Goal: Task Accomplishment & Management: Manage account settings

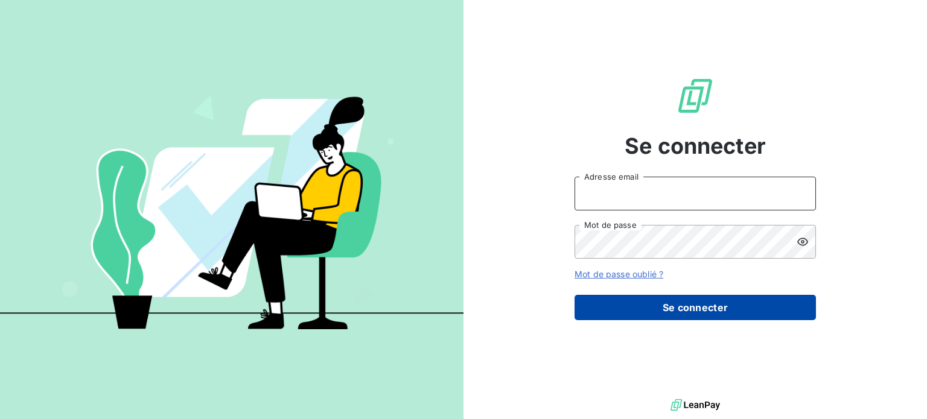
type input "anett.bln@anett.fr"
click at [686, 307] on button "Se connecter" at bounding box center [695, 307] width 241 height 25
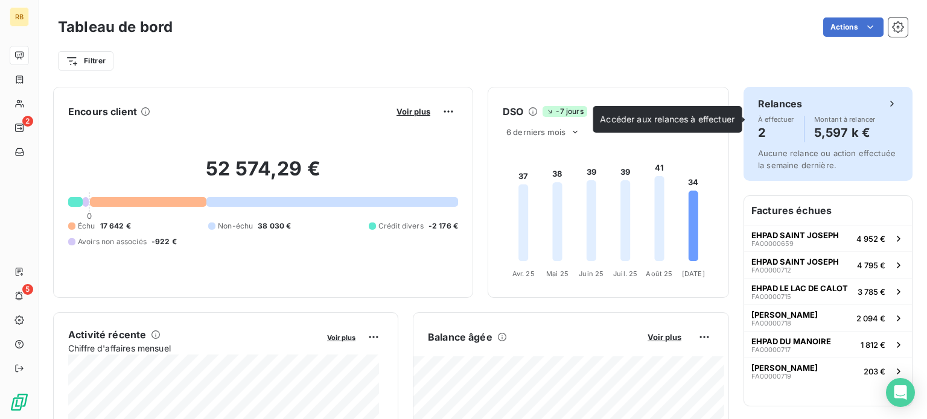
click at [839, 130] on h4 "5,597 k €" at bounding box center [845, 132] width 62 height 19
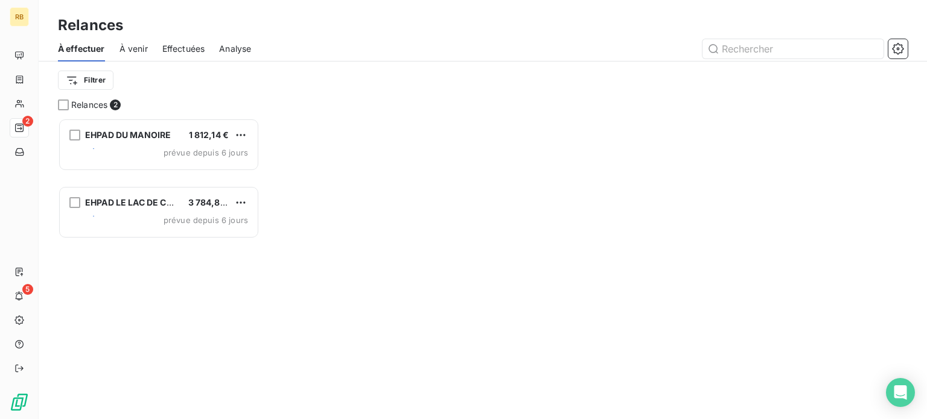
scroll to position [292, 192]
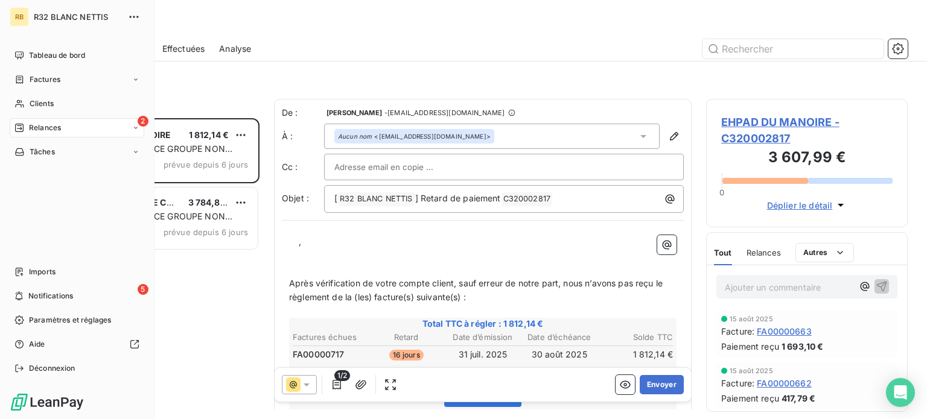
click at [25, 126] on div "Relances" at bounding box center [37, 128] width 46 height 11
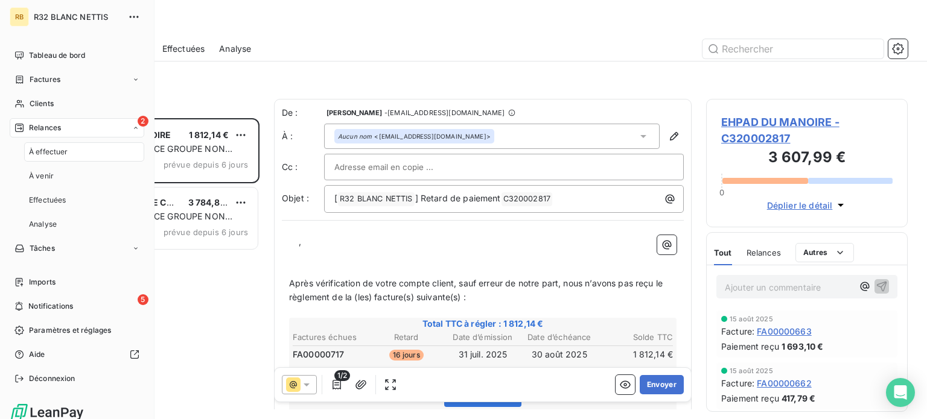
click at [80, 127] on div "2 Relances" at bounding box center [77, 127] width 135 height 19
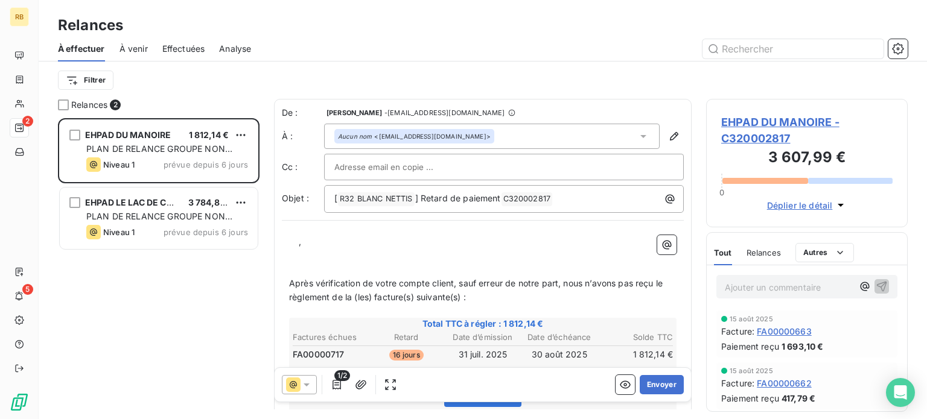
click at [238, 81] on div "Filtrer" at bounding box center [483, 80] width 850 height 23
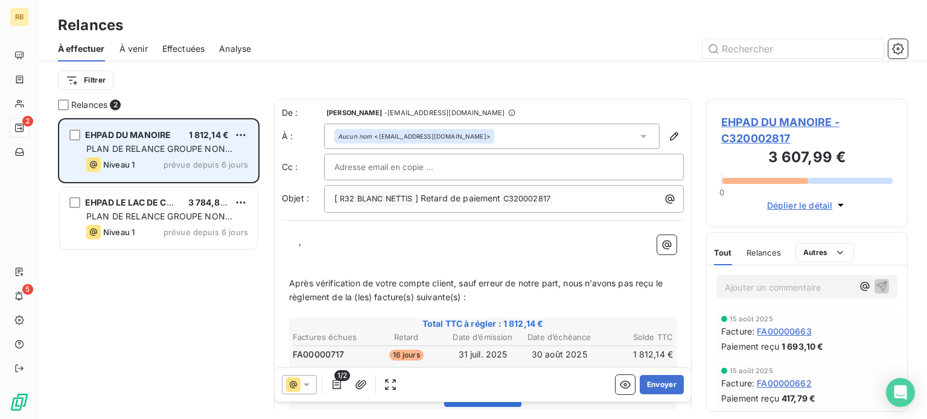
click at [164, 161] on div "Niveau 1 prévue depuis 6 jours" at bounding box center [167, 165] width 162 height 14
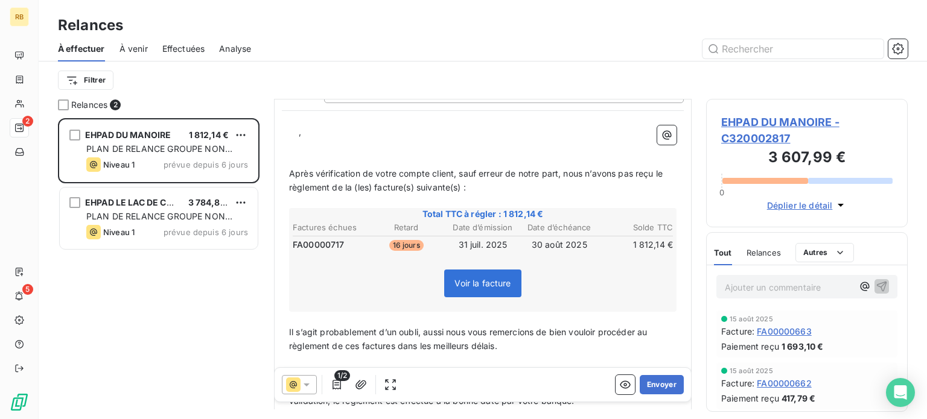
scroll to position [121, 0]
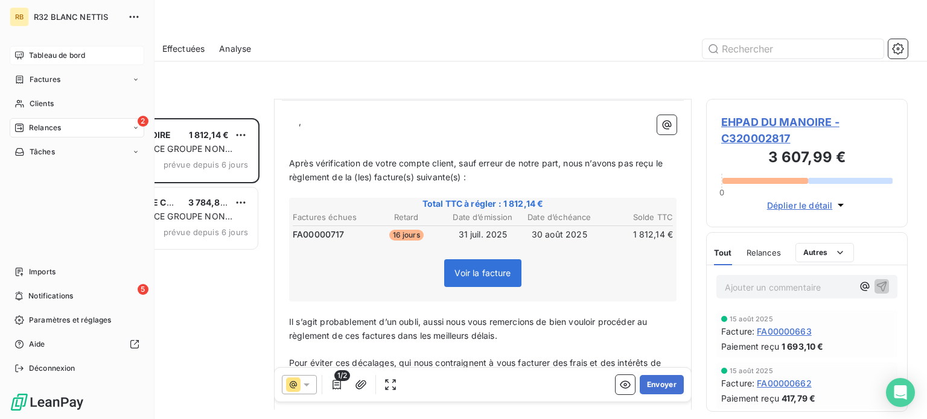
click at [38, 55] on span "Tableau de bord" at bounding box center [57, 55] width 56 height 11
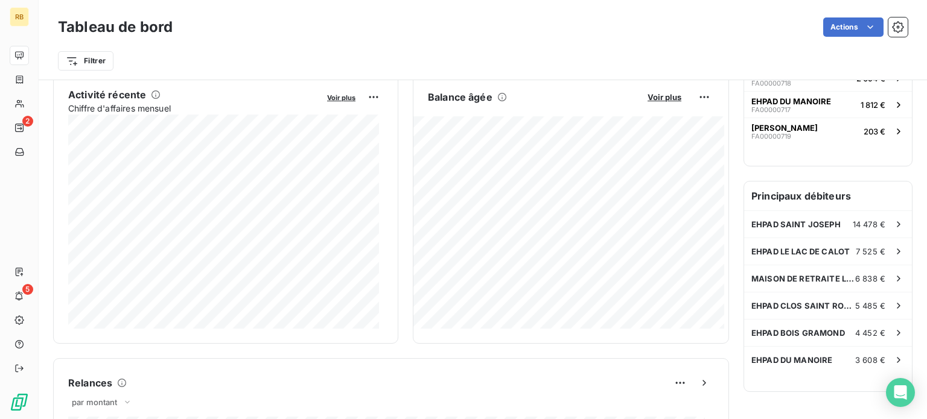
scroll to position [241, 0]
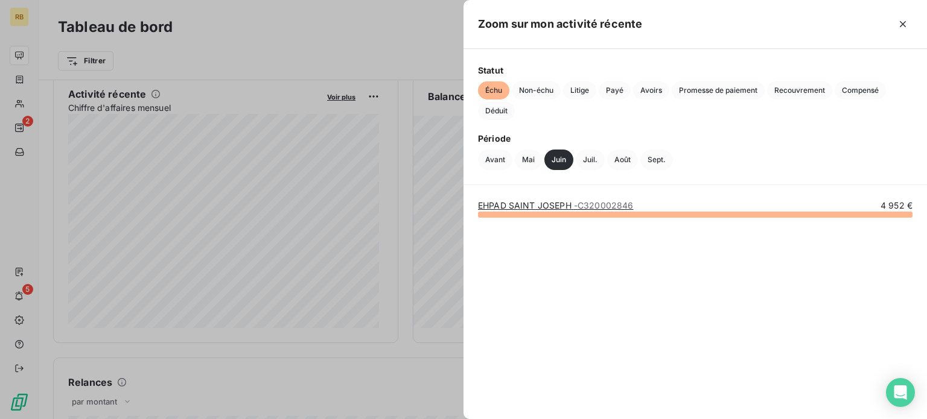
click at [253, 229] on div at bounding box center [463, 209] width 927 height 419
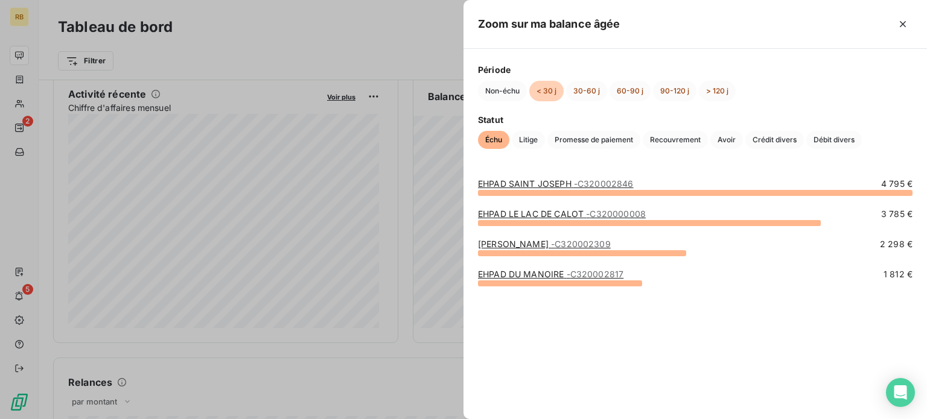
click at [377, 31] on div at bounding box center [463, 209] width 927 height 419
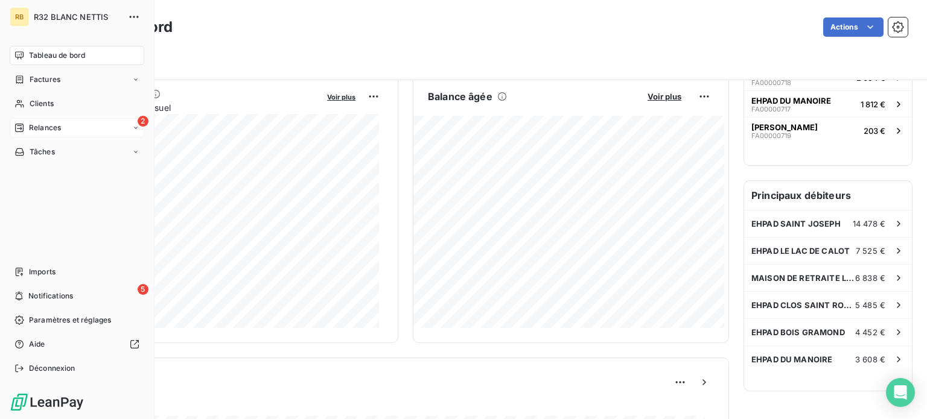
click at [31, 129] on span "Relances" at bounding box center [45, 128] width 32 height 11
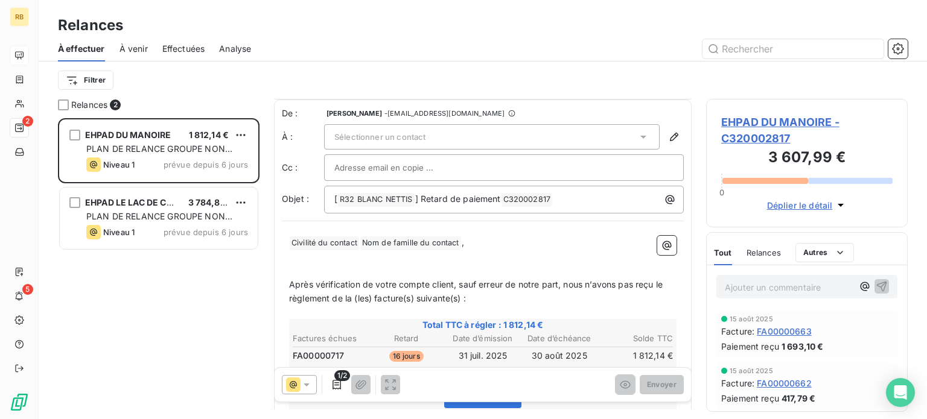
click at [456, 141] on div "Sélectionner un contact" at bounding box center [492, 136] width 336 height 25
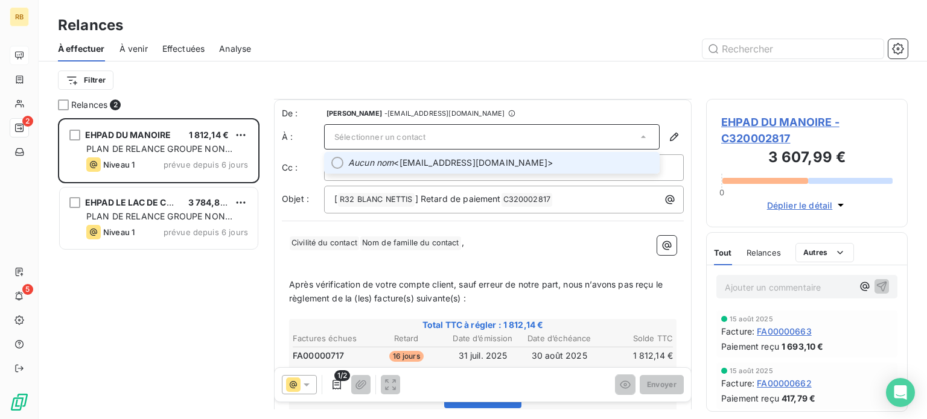
click at [456, 141] on div "Sélectionner un contact" at bounding box center [492, 136] width 336 height 25
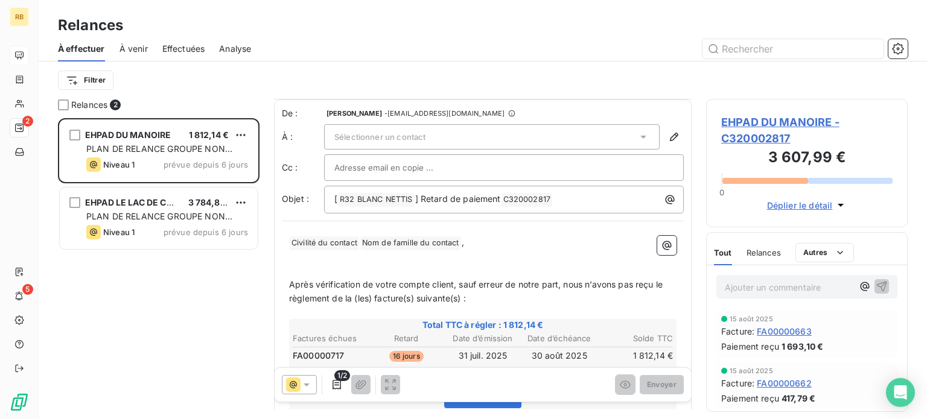
click at [456, 141] on div "Sélectionner un contact" at bounding box center [492, 136] width 336 height 25
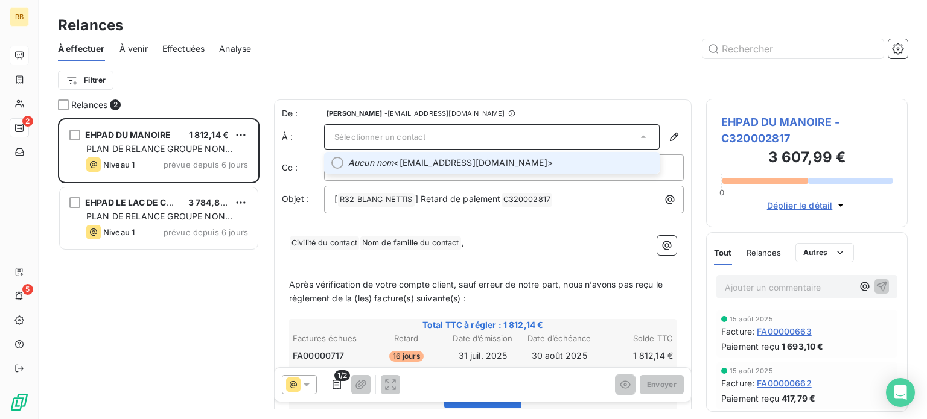
click at [456, 167] on span "Aucun nom <contact@villadumanoire.fr>" at bounding box center [500, 163] width 304 height 12
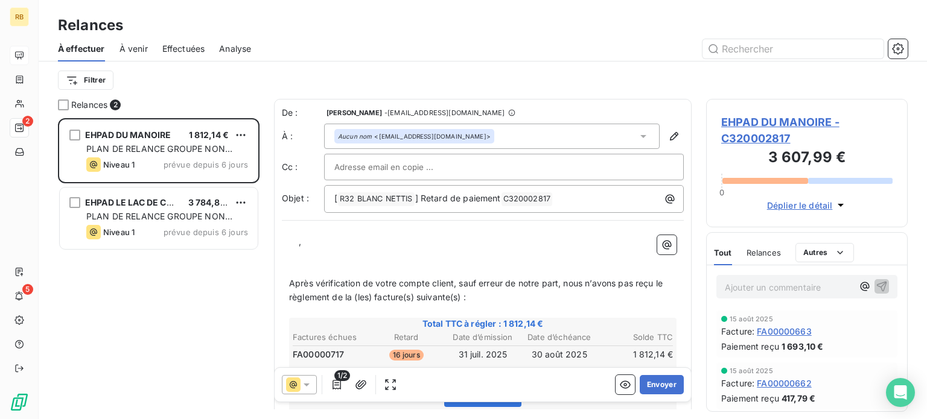
click at [357, 260] on p "﻿" at bounding box center [482, 256] width 387 height 14
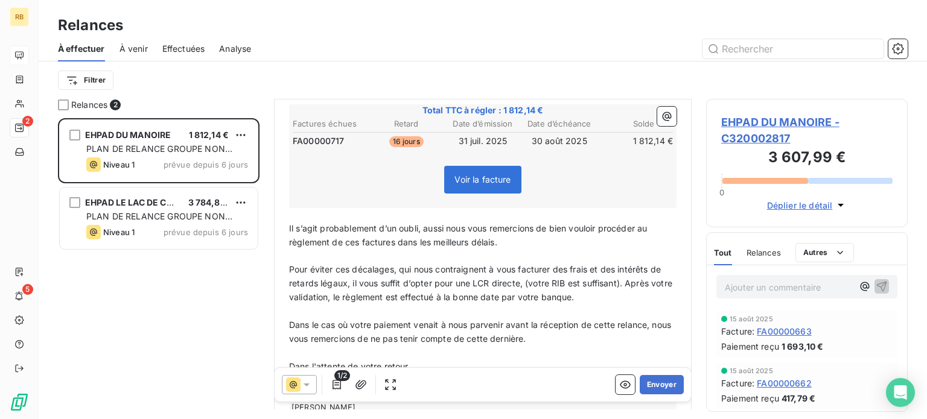
scroll to position [243, 0]
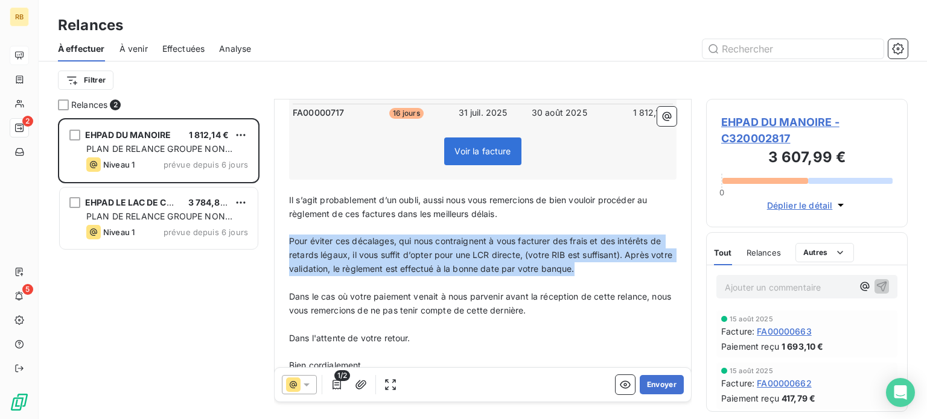
drag, startPoint x: 290, startPoint y: 240, endPoint x: 632, endPoint y: 267, distance: 343.3
click at [632, 267] on p "Pour éviter ces décalages, qui nous contraignent à vous facturer des frais et d…" at bounding box center [482, 256] width 387 height 42
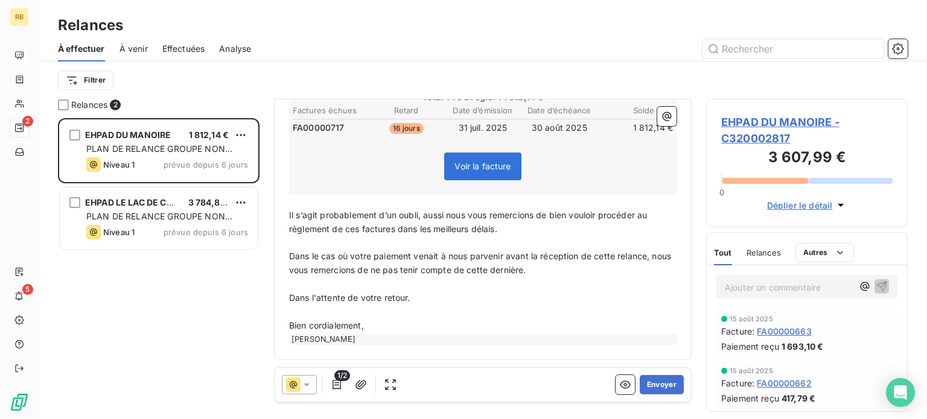
scroll to position [225, 0]
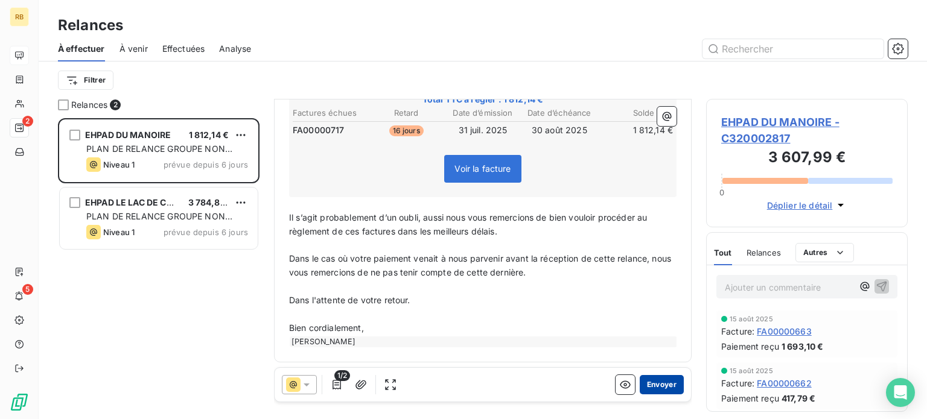
click at [653, 387] on button "Envoyer" at bounding box center [662, 384] width 44 height 19
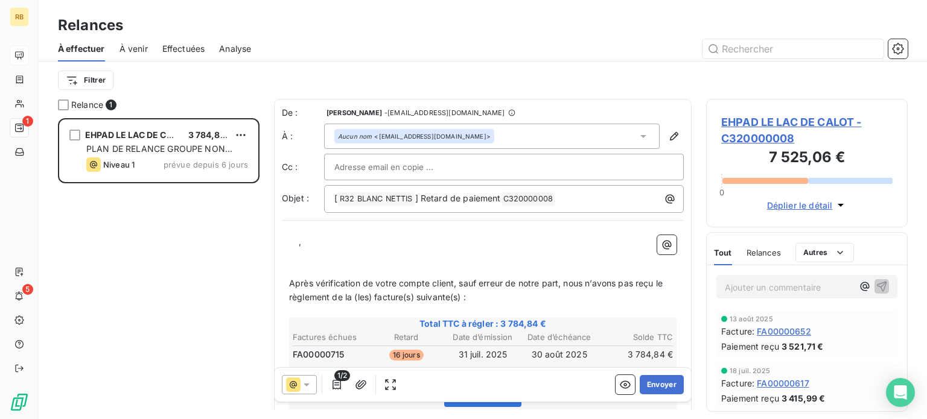
click at [295, 240] on p "﻿ ﻿ ﻿ ﻿ ," at bounding box center [482, 242] width 387 height 14
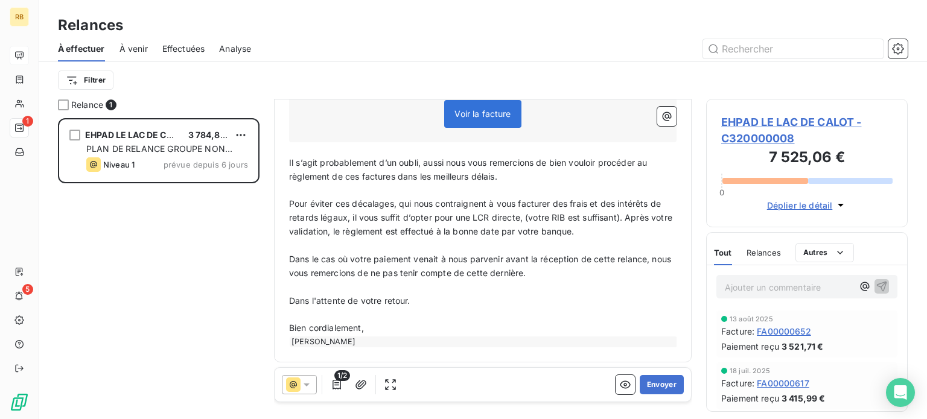
scroll to position [281, 0]
drag, startPoint x: 283, startPoint y: 190, endPoint x: 283, endPoint y: 212, distance: 21.7
click at [283, 212] on div "﻿ ﻿ Madame, Monsieur, ﻿ ﻿ Après vérification de votre compte client, sauf erreu…" at bounding box center [483, 151] width 402 height 406
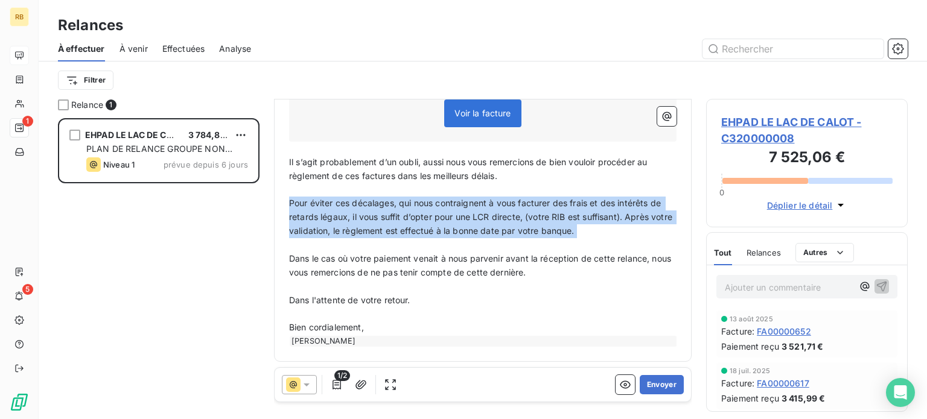
drag, startPoint x: 290, startPoint y: 195, endPoint x: 642, endPoint y: 242, distance: 355.6
click at [642, 242] on div "﻿ ﻿ Madame, Monsieur, ﻿ ﻿ Après vérification de votre compte client, sauf erreu…" at bounding box center [482, 151] width 387 height 392
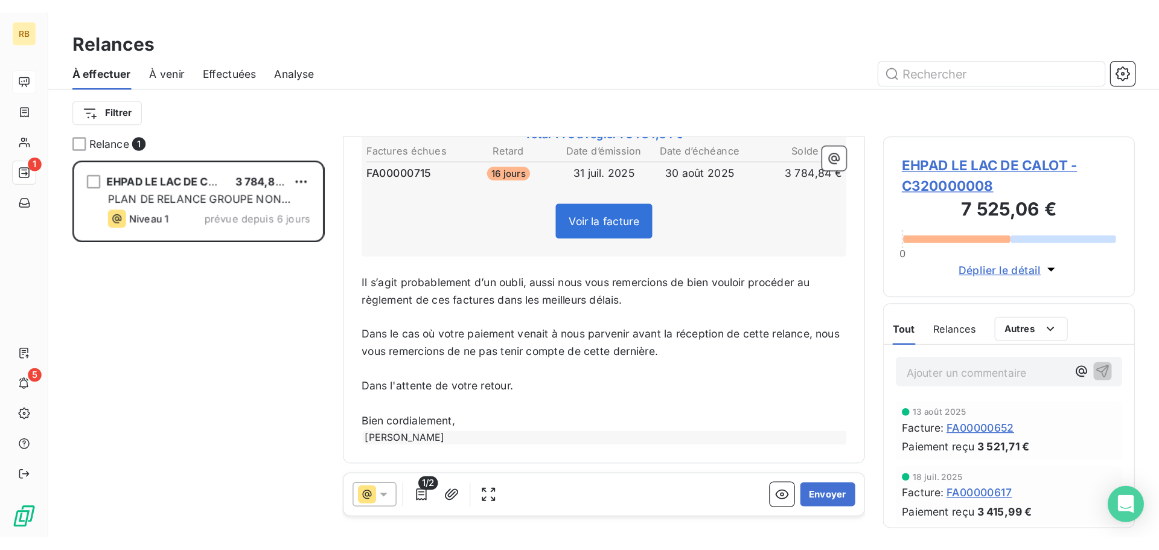
scroll to position [225, 0]
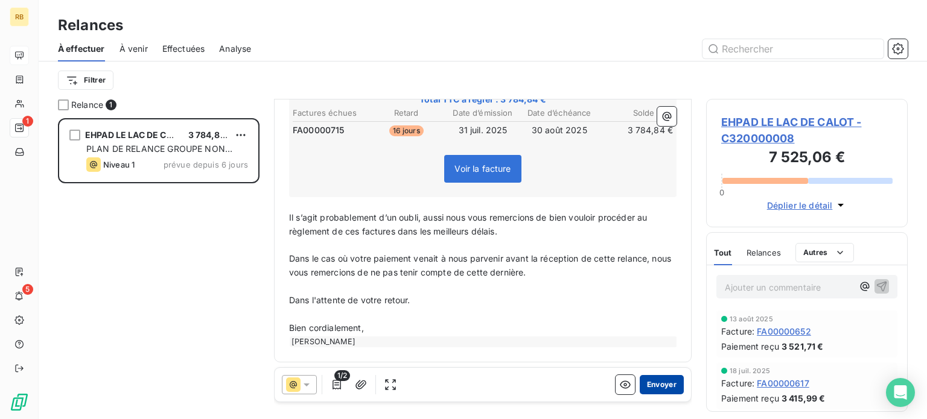
click at [645, 388] on button "Envoyer" at bounding box center [662, 384] width 44 height 19
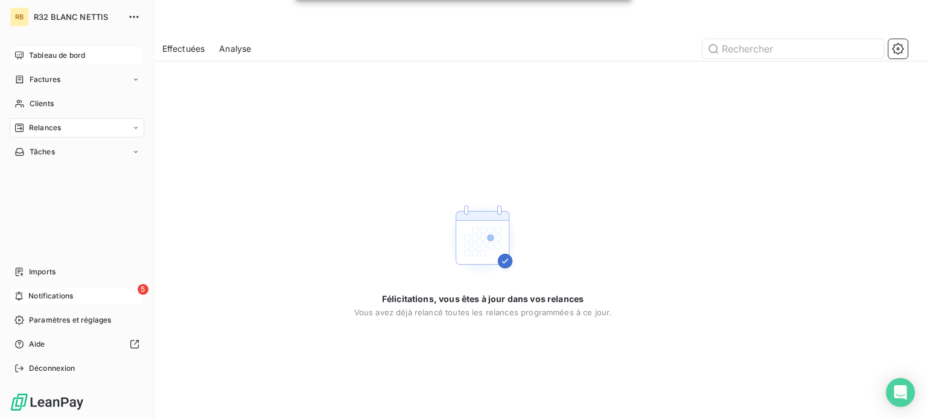
click at [33, 295] on span "Notifications" at bounding box center [50, 296] width 45 height 11
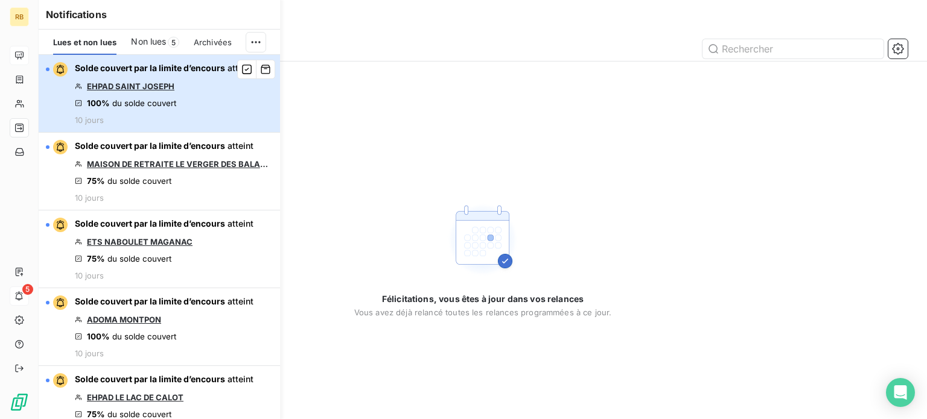
click at [170, 95] on div "Solde couvert par la limite d’encours atteint EHPAD SAINT JOSEPH 100% du solde …" at bounding box center [164, 93] width 179 height 63
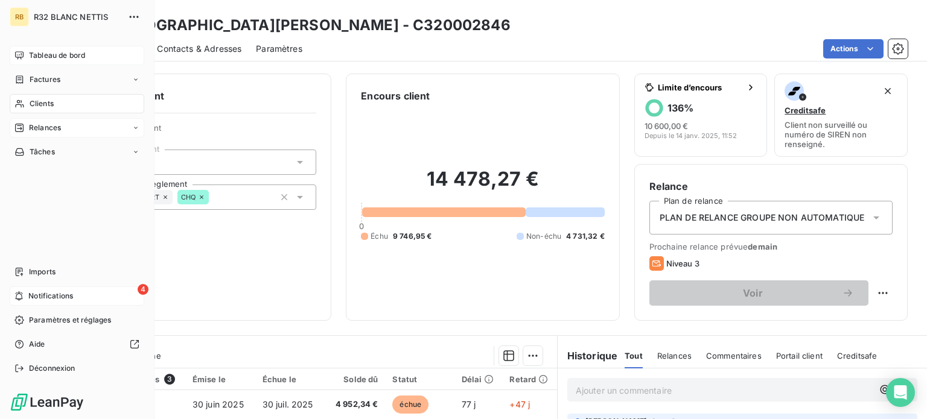
click at [51, 295] on span "Notifications" at bounding box center [50, 296] width 45 height 11
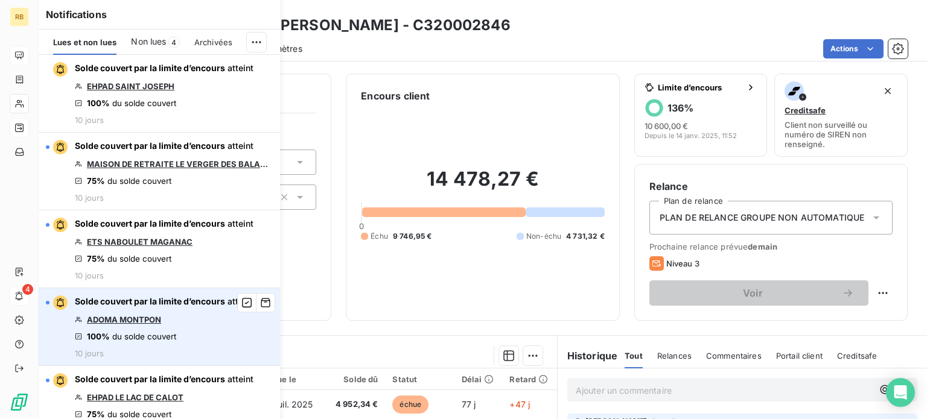
click at [123, 317] on link "ADOMA MONTPON" at bounding box center [124, 320] width 74 height 10
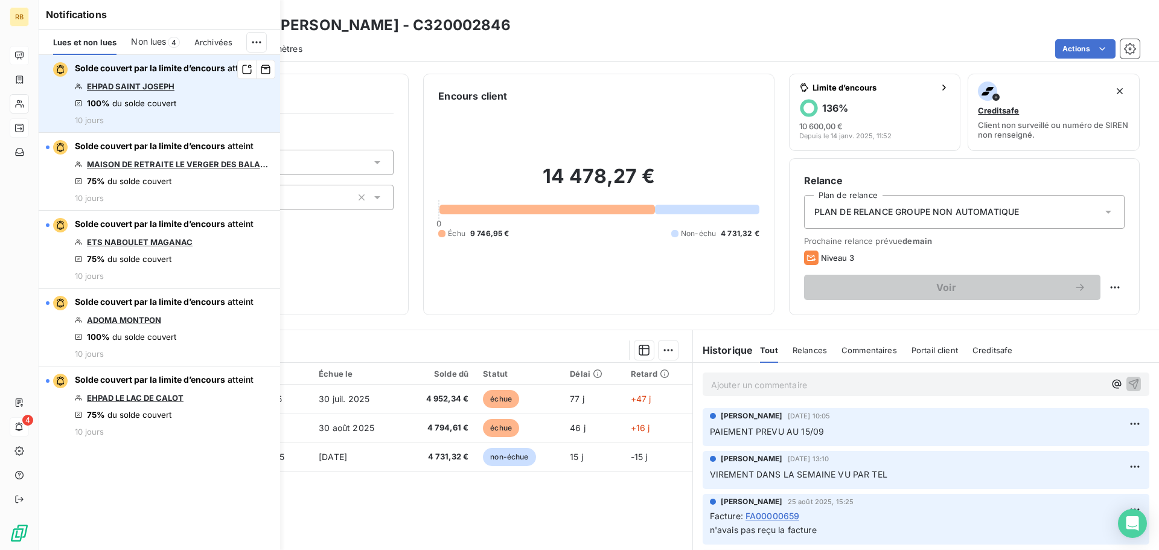
click at [135, 84] on link "EHPAD SAINT JOSEPH" at bounding box center [131, 86] width 88 height 10
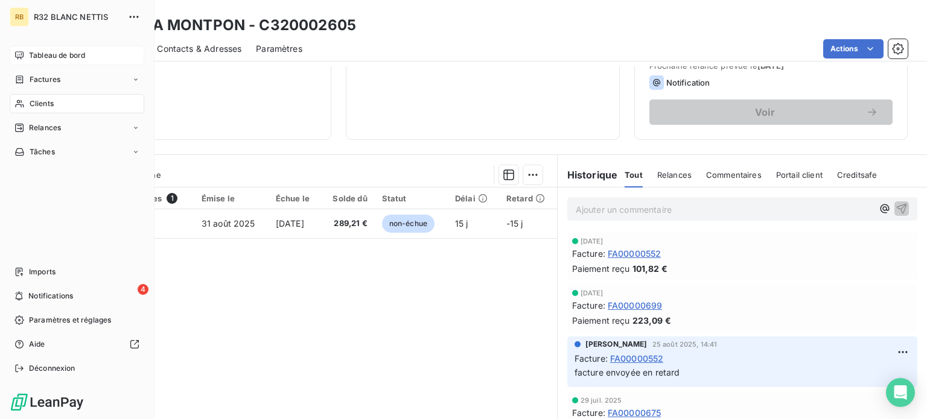
click at [46, 56] on span "Tableau de bord" at bounding box center [57, 55] width 56 height 11
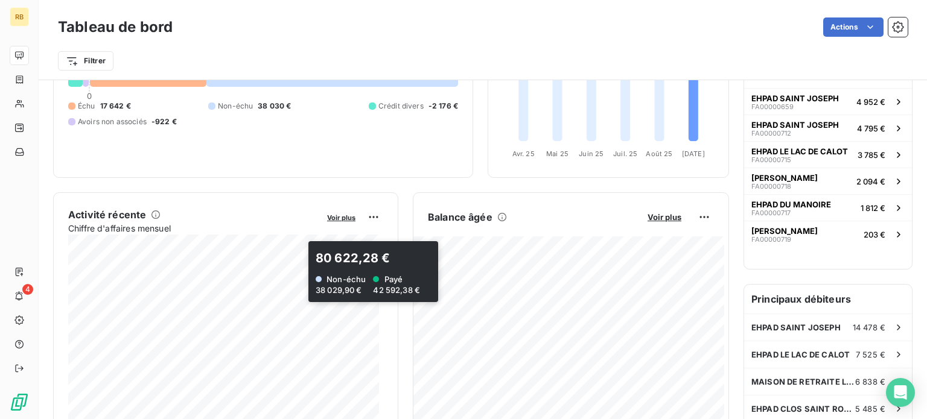
scroll to position [181, 0]
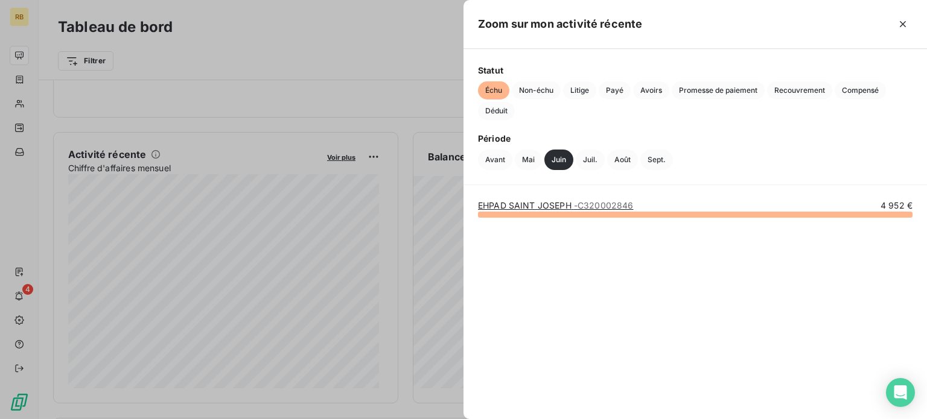
click at [544, 205] on link "[DEMOGRAPHIC_DATA][PERSON_NAME] - C320002846" at bounding box center [556, 205] width 156 height 10
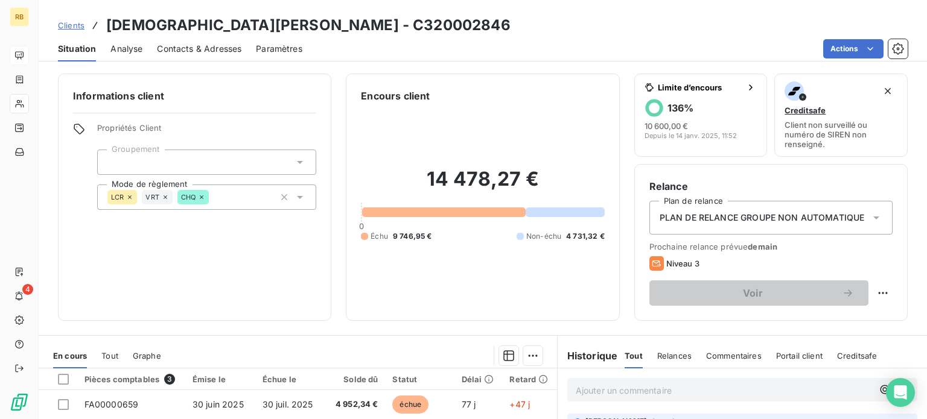
click at [854, 217] on span "PLAN DE RELANCE GROUPE NON AUTOMATIQUE" at bounding box center [762, 218] width 205 height 12
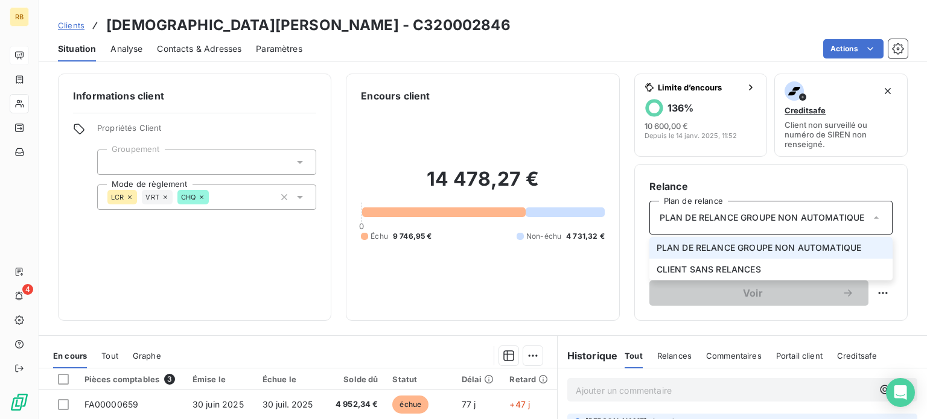
click at [855, 217] on span "PLAN DE RELANCE GROUPE NON AUTOMATIQUE" at bounding box center [762, 218] width 205 height 12
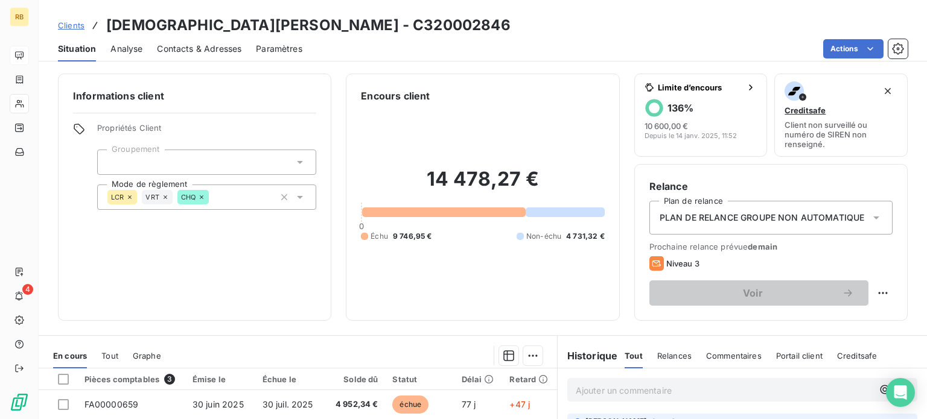
click at [471, 266] on div "14 478,27 € 0 Échu 9 746,95 € Non-échu 4 731,32 €" at bounding box center [482, 204] width 243 height 203
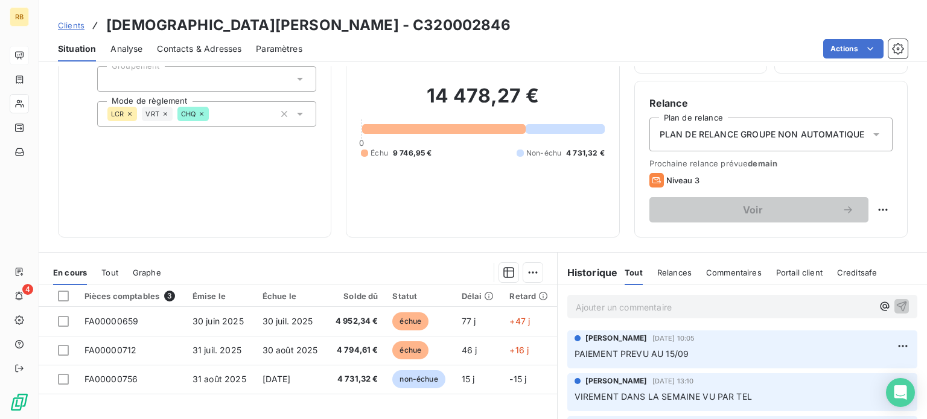
scroll to position [121, 0]
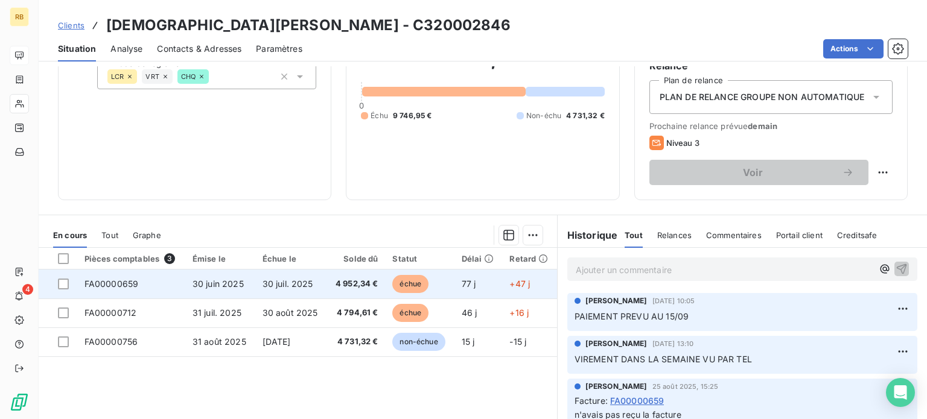
click at [413, 283] on span "échue" at bounding box center [410, 284] width 36 height 18
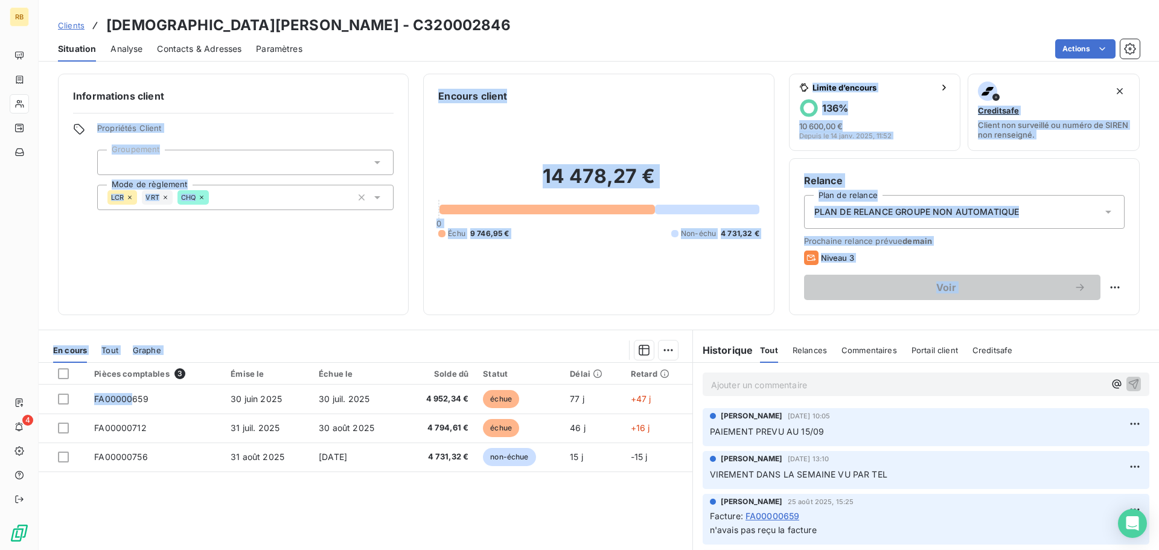
drag, startPoint x: 132, startPoint y: 401, endPoint x: -491, endPoint y: 180, distance: 660.8
click at [0, 180] on html "RB 4 Clients EHPAD SAINT JOSEPH - C320002846 Situation Analyse Contacts & Adres…" at bounding box center [579, 275] width 1159 height 550
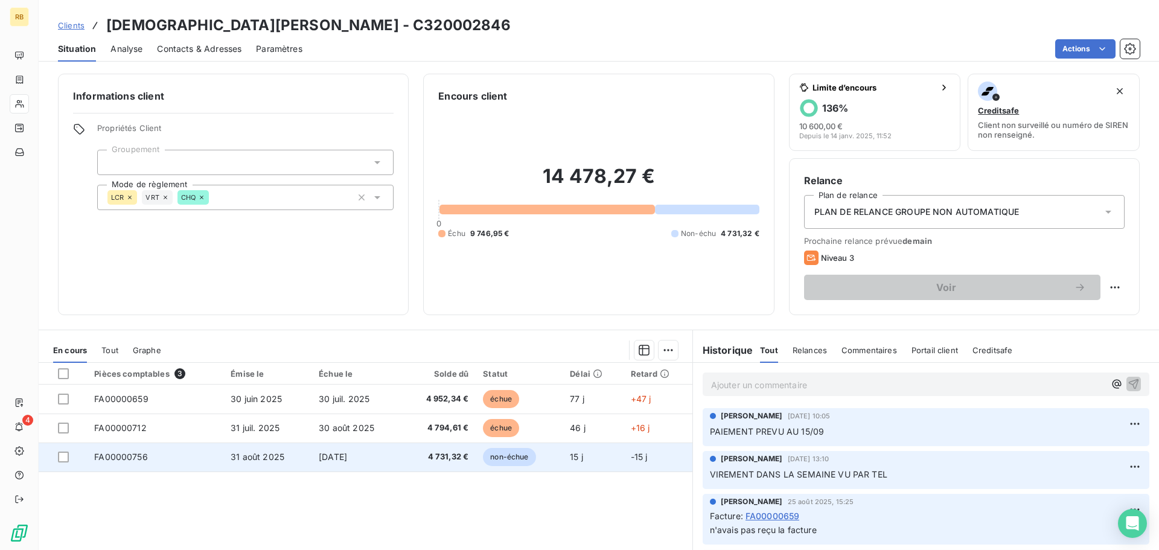
click at [349, 451] on td "[DATE]" at bounding box center [356, 456] width 91 height 29
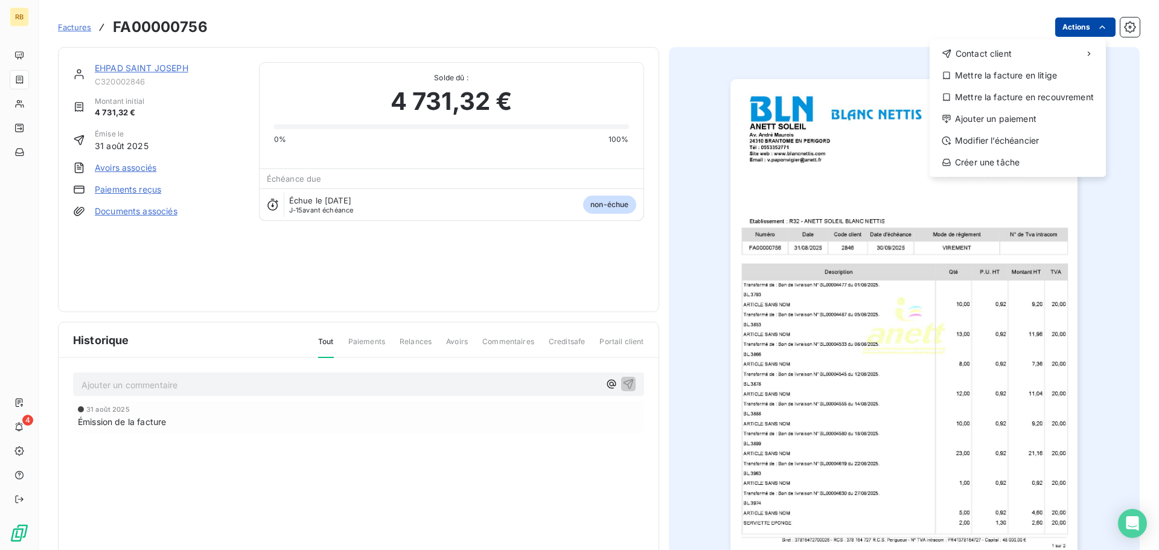
click at [1075, 25] on html "RB 4 Factures FA00000756 Actions Contact client Mettre la facture en litige Met…" at bounding box center [579, 275] width 1159 height 550
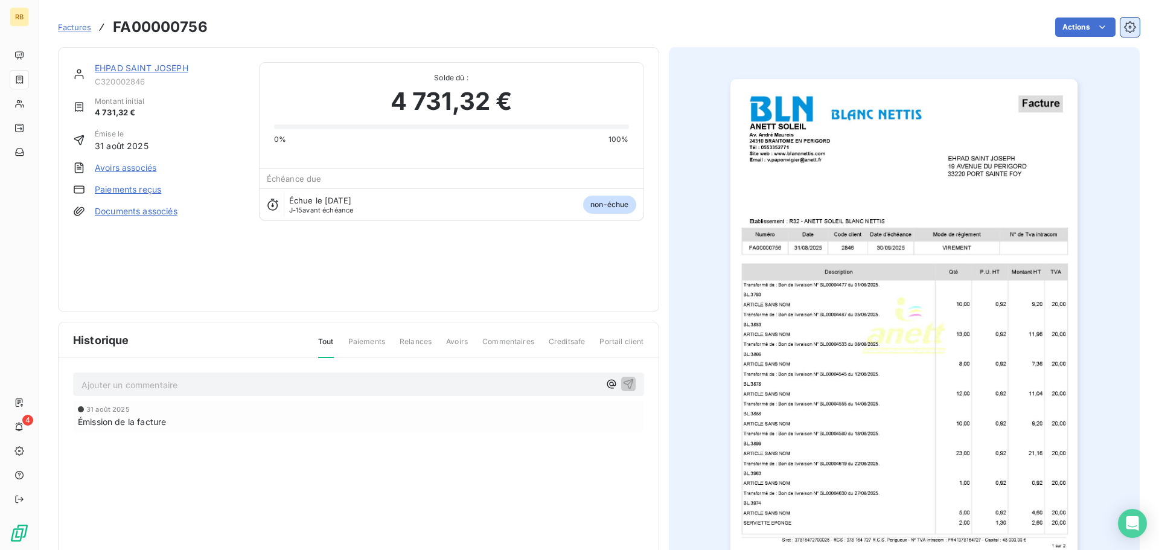
click at [1122, 28] on html "RB 4 Factures FA00000756 Actions EHPAD SAINT JOSEPH C320002846 Montant initial …" at bounding box center [579, 275] width 1159 height 550
click at [1129, 28] on icon "button" at bounding box center [1130, 27] width 3 height 3
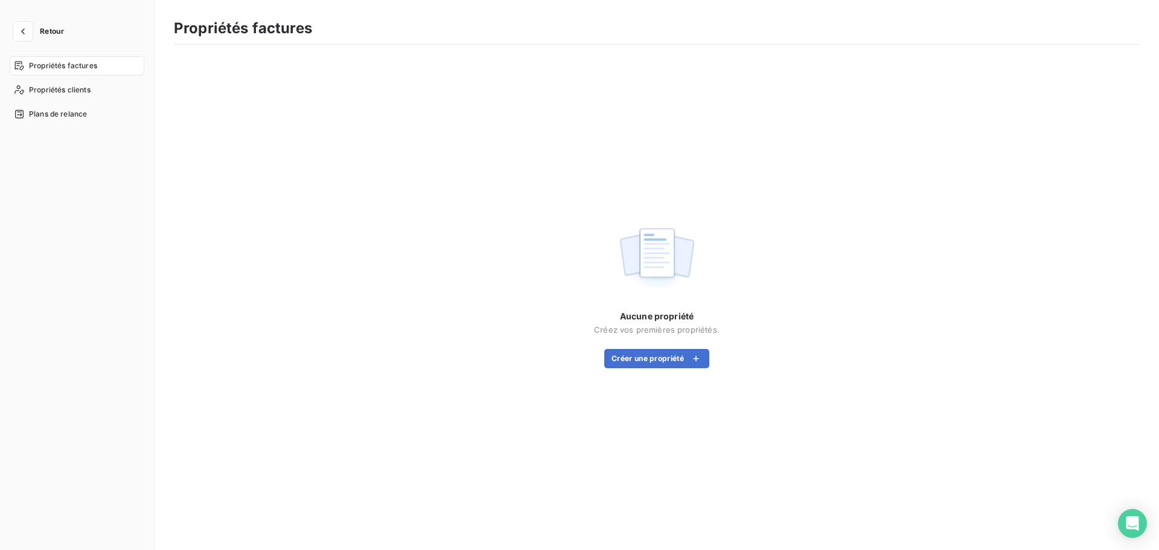
click at [51, 31] on span "Retour" at bounding box center [52, 31] width 24 height 7
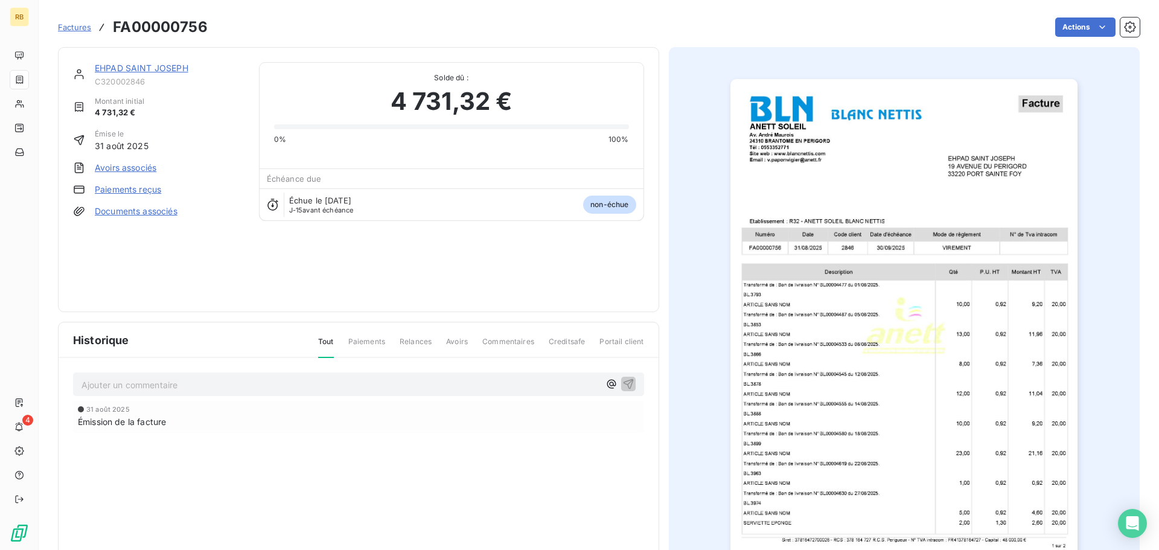
click at [122, 68] on link "EHPAD SAINT JOSEPH" at bounding box center [142, 68] width 94 height 10
